Goal: Task Accomplishment & Management: Manage account settings

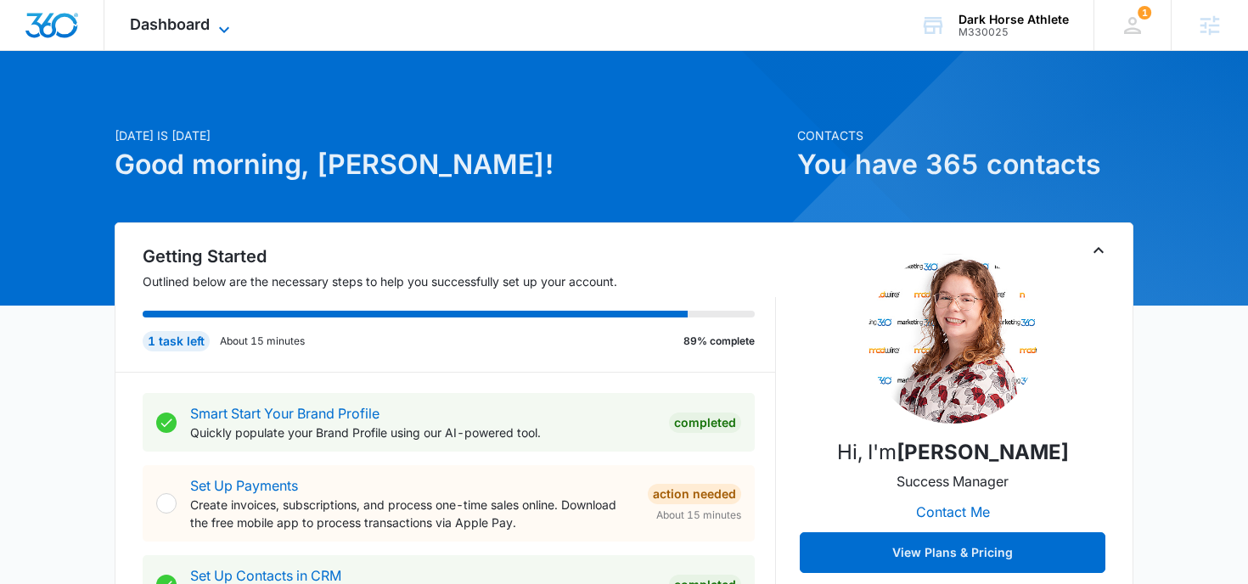
click at [200, 24] on span "Dashboard" at bounding box center [170, 24] width 80 height 18
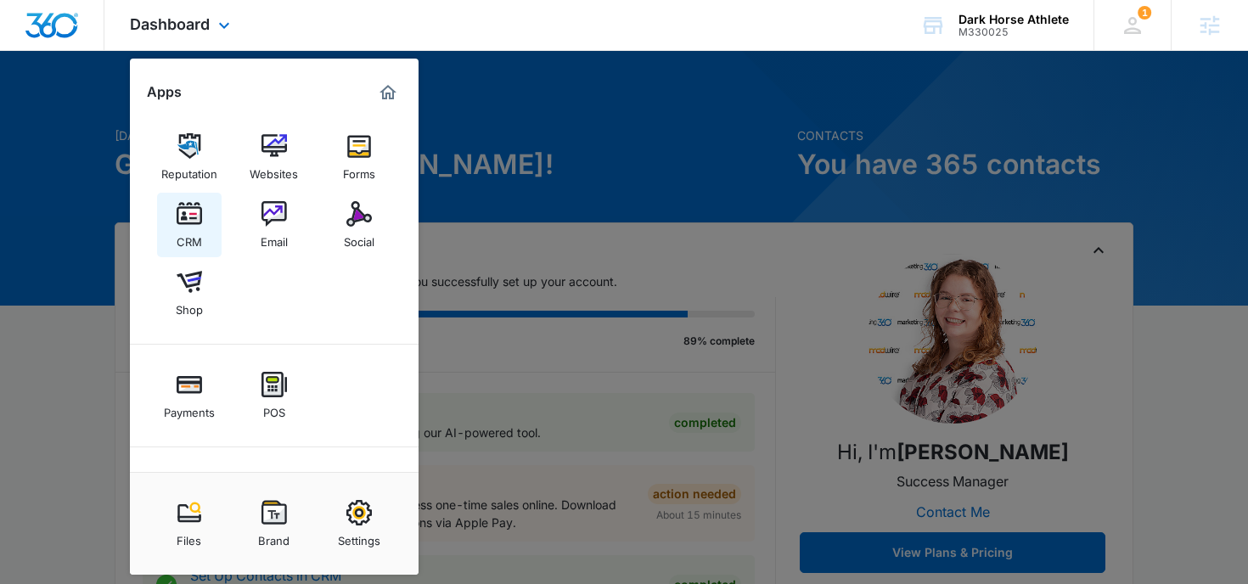
click at [194, 224] on img at bounding box center [189, 213] width 25 height 25
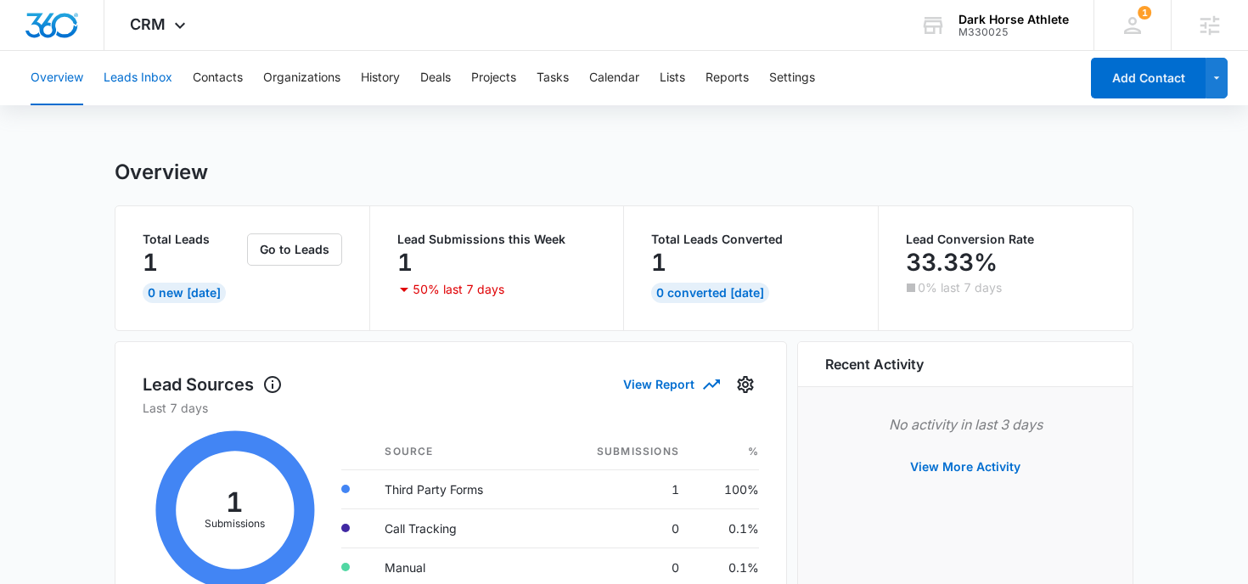
click at [144, 80] on button "Leads Inbox" at bounding box center [138, 78] width 69 height 54
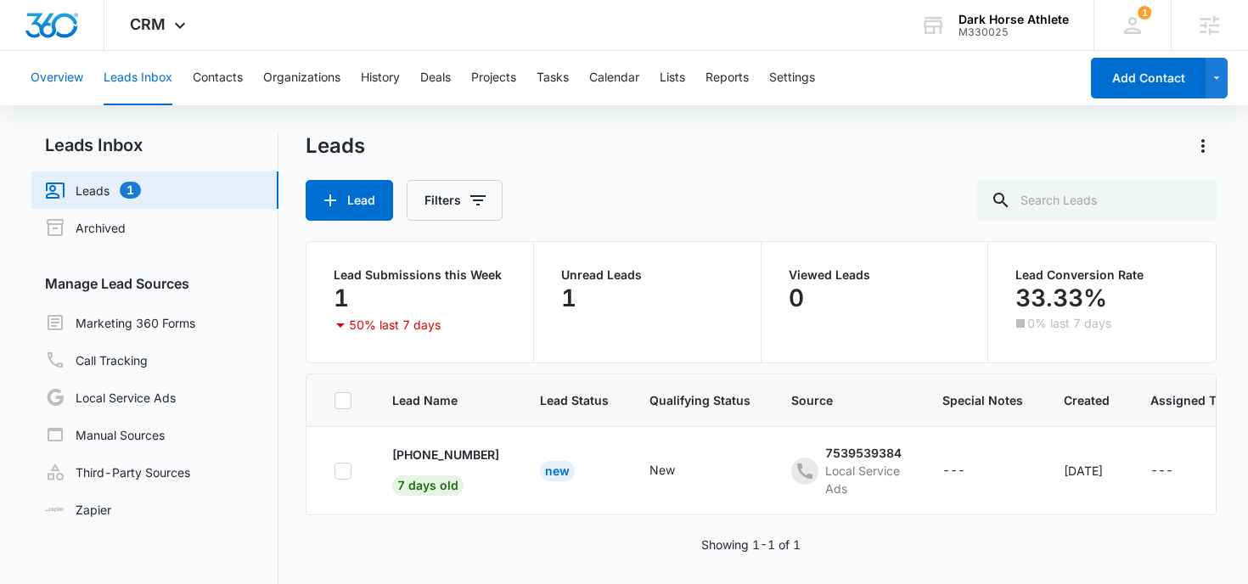
click at [53, 80] on button "Overview" at bounding box center [57, 78] width 53 height 54
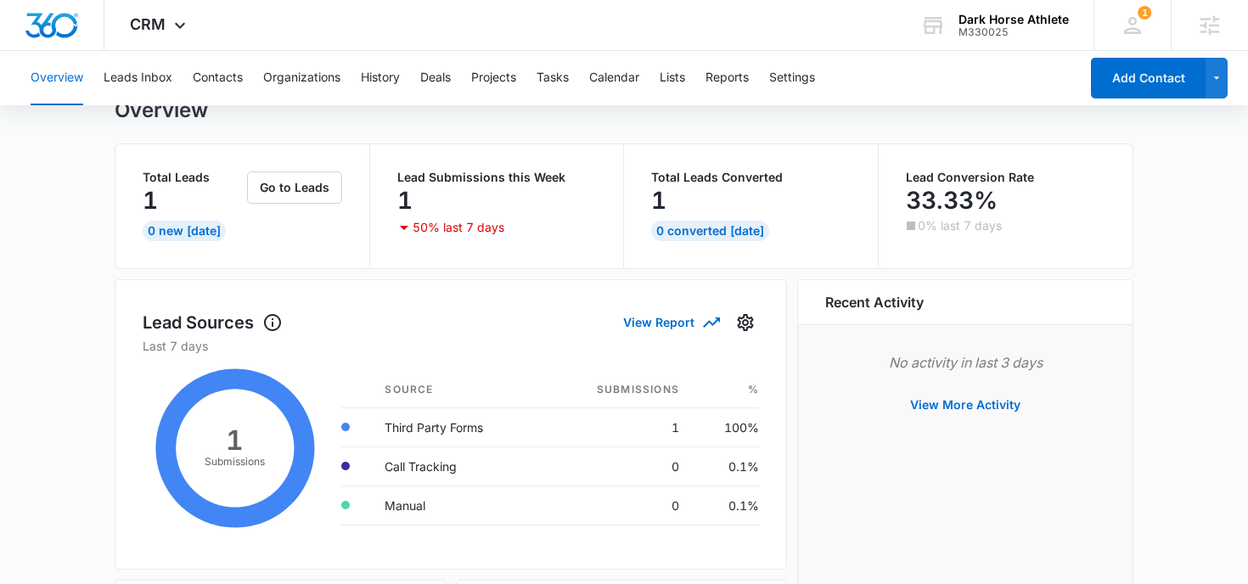
scroll to position [78, 0]
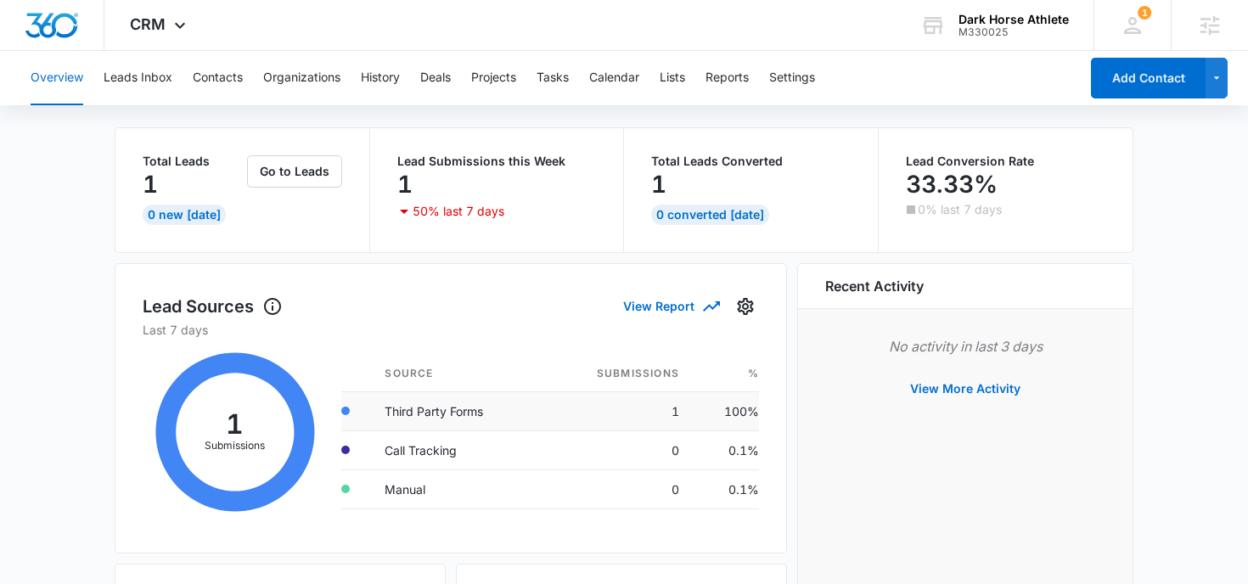
click at [435, 418] on td "Third Party Forms" at bounding box center [457, 410] width 172 height 39
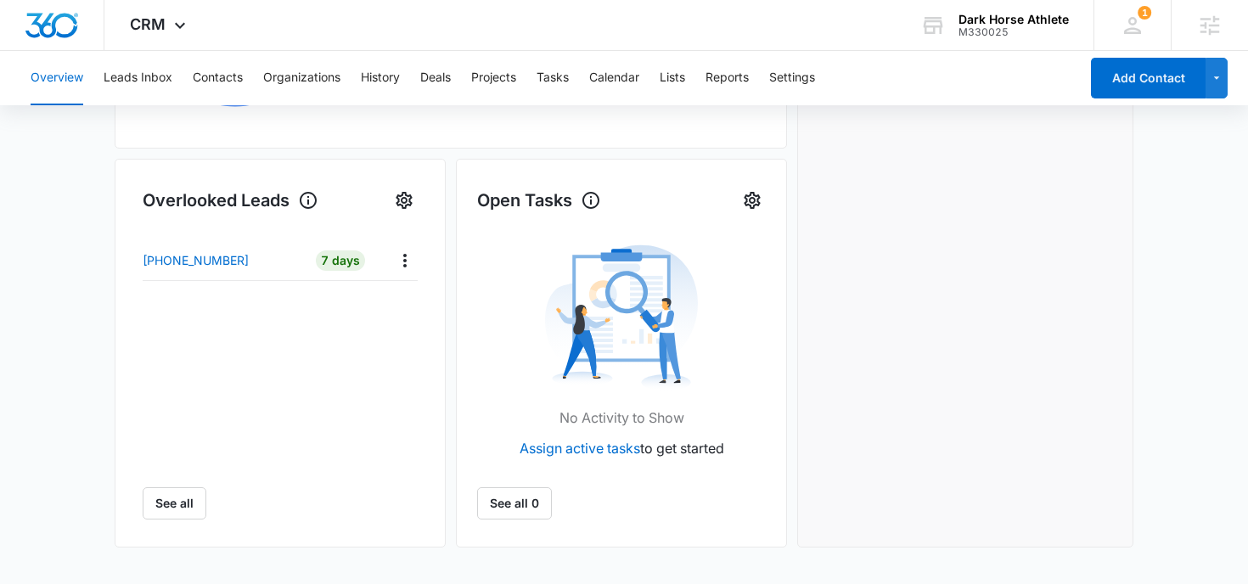
scroll to position [0, 0]
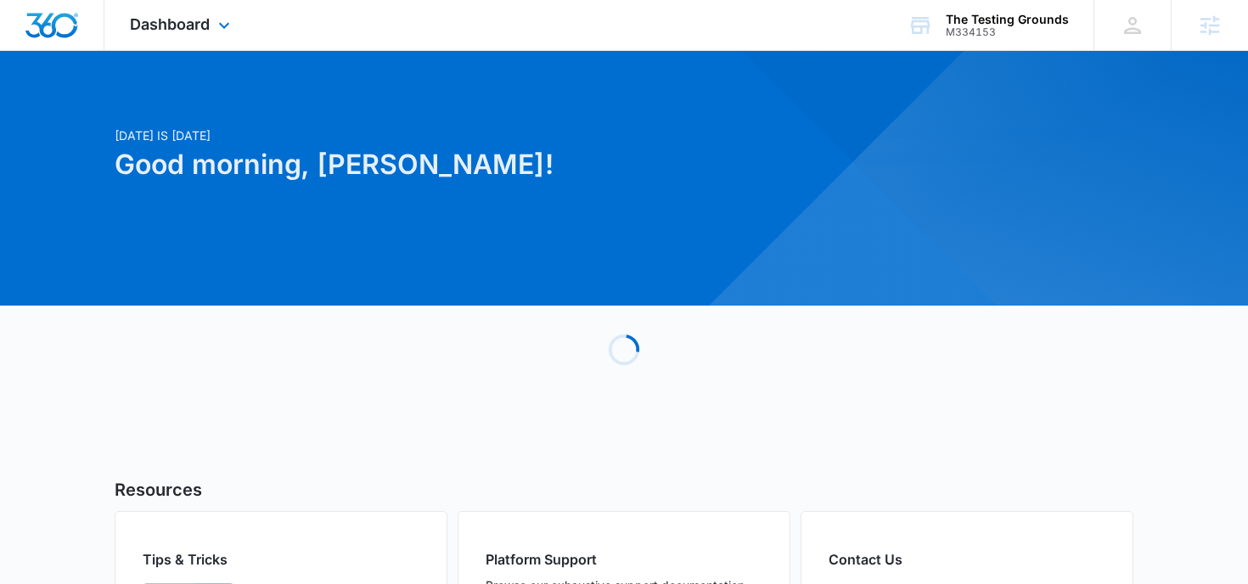
click at [211, 31] on div "Dashboard Apps Email Social POS Content Ads Intelligence Files Brand Settings" at bounding box center [181, 25] width 155 height 50
